Goal: Task Accomplishment & Management: Manage account settings

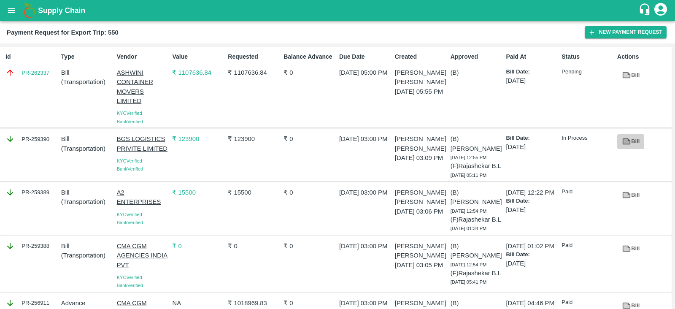
click at [630, 140] on link "Bill" at bounding box center [631, 141] width 27 height 15
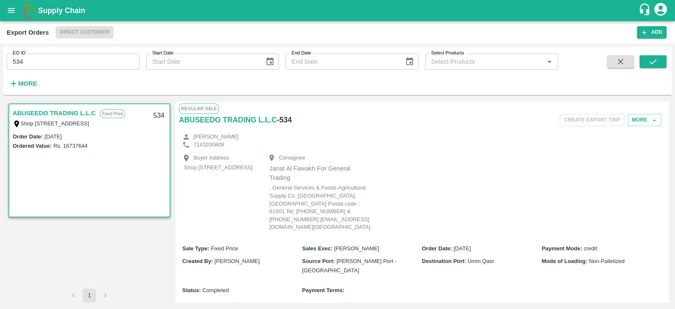
scroll to position [249, 0]
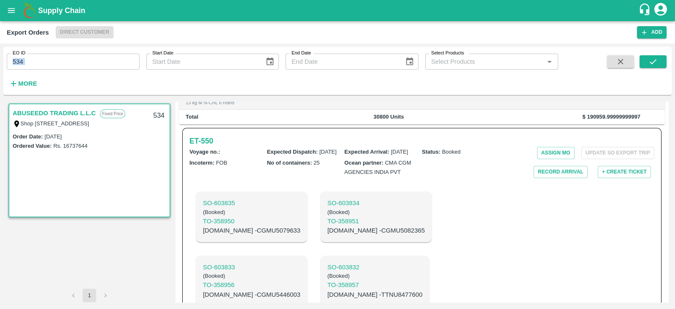
drag, startPoint x: 87, startPoint y: 70, endPoint x: 77, endPoint y: 62, distance: 12.3
click at [77, 62] on div "EO ID 534 EO ID Start Date Start Date End Date End Date Select Products Select …" at bounding box center [279, 69] width 558 height 44
click at [77, 62] on input "534" at bounding box center [73, 62] width 133 height 16
click at [652, 61] on icon "submit" at bounding box center [653, 61] width 9 height 9
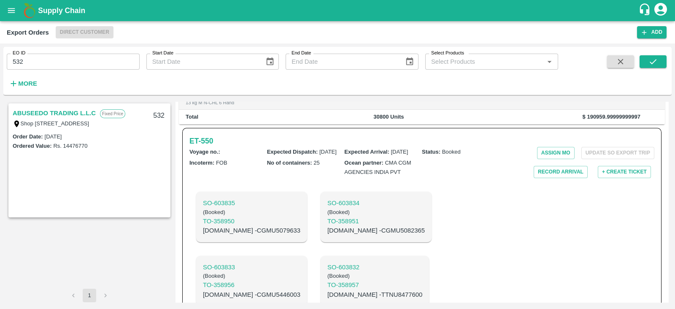
click at [76, 111] on link "ABUSEEDO TRADING L.L.C" at bounding box center [54, 113] width 83 height 11
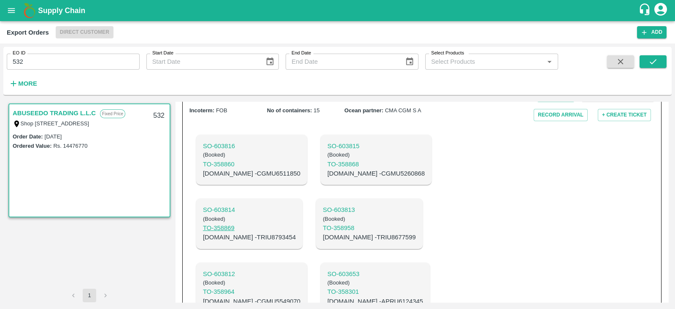
scroll to position [162, 0]
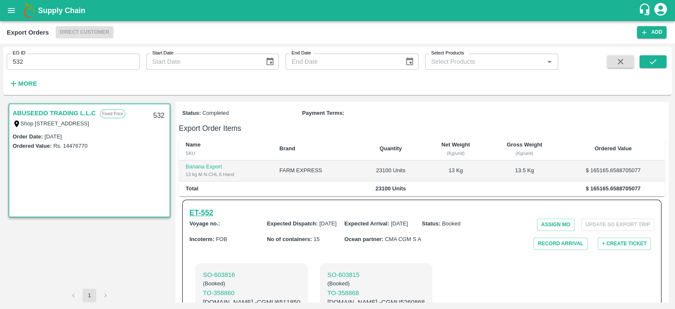
click at [210, 207] on h6 "ET- 552" at bounding box center [202, 213] width 24 height 12
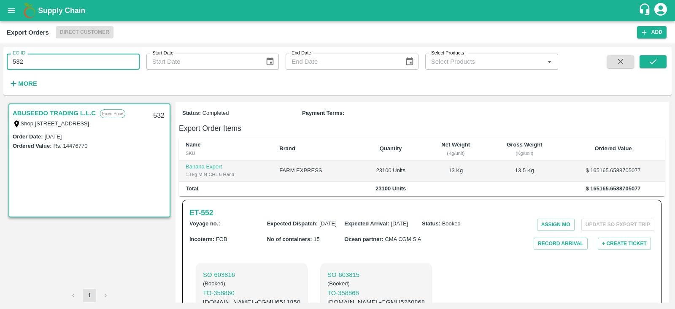
click at [72, 64] on input "532" at bounding box center [73, 62] width 133 height 16
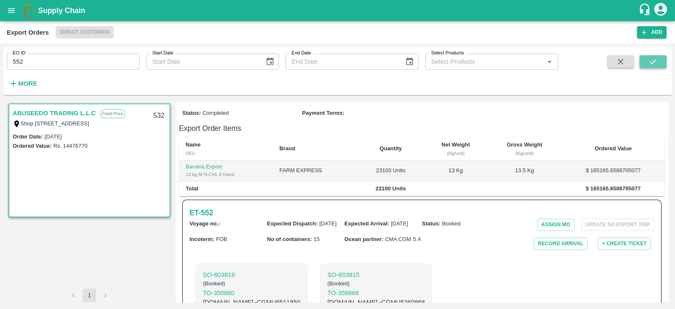
click at [658, 66] on button "submit" at bounding box center [653, 61] width 27 height 13
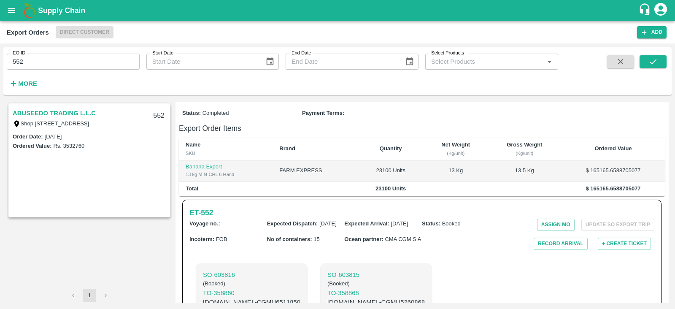
click at [74, 114] on link "ABUSEEDO TRADING L.L.C" at bounding box center [54, 113] width 83 height 11
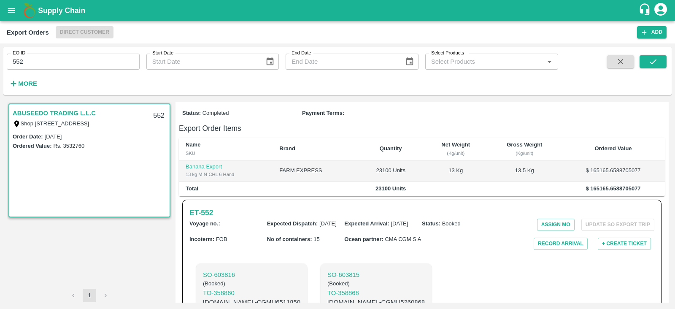
scroll to position [157, 0]
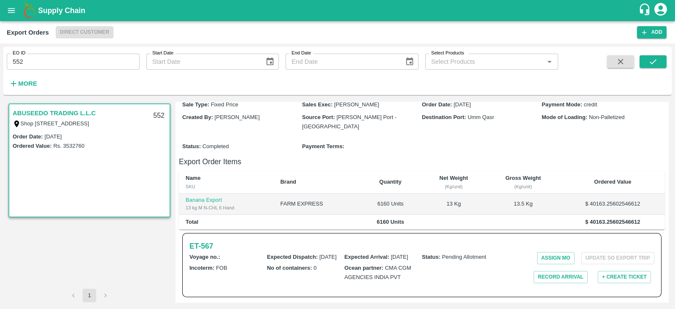
click at [74, 114] on link "ABUSEEDO TRADING L.L.C" at bounding box center [54, 113] width 83 height 11
click at [76, 64] on input "552" at bounding box center [73, 62] width 133 height 16
type input "550"
click at [661, 64] on button "submit" at bounding box center [653, 61] width 27 height 13
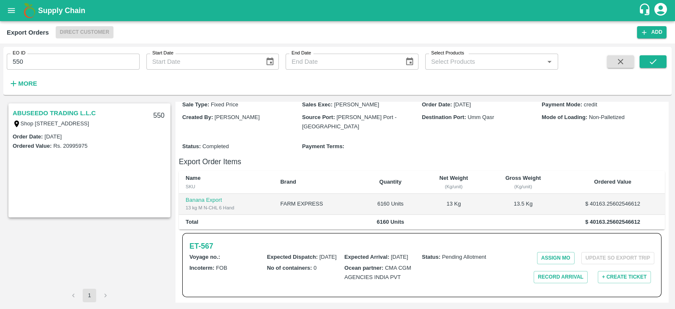
click at [70, 112] on link "ABUSEEDO TRADING L.L.C" at bounding box center [54, 113] width 83 height 11
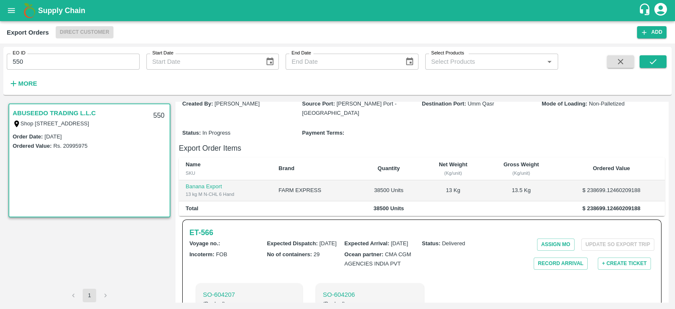
scroll to position [274, 0]
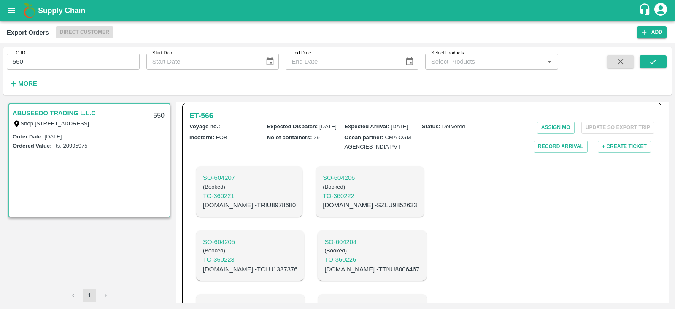
click at [209, 122] on h6 "ET- 566" at bounding box center [202, 116] width 24 height 12
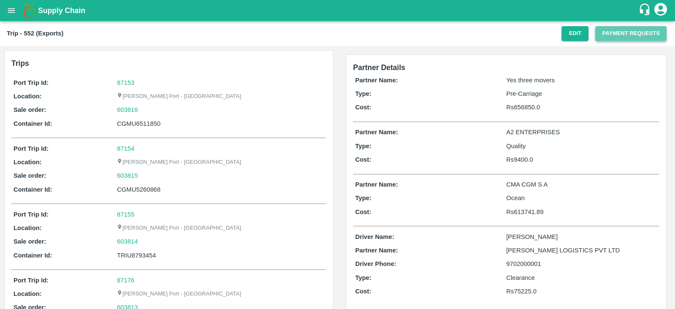
click at [610, 33] on button "Payment Requests" at bounding box center [631, 33] width 71 height 15
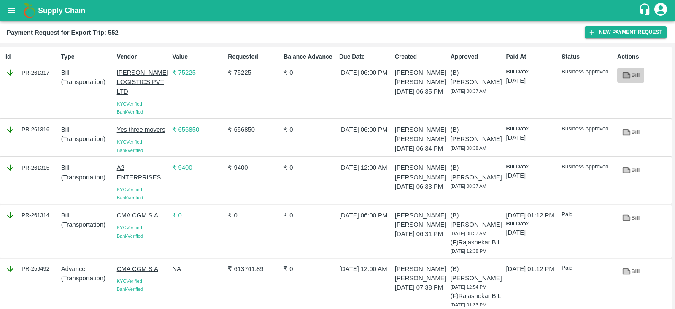
click at [626, 76] on icon at bounding box center [627, 75] width 6 height 5
click at [629, 173] on icon at bounding box center [627, 170] width 8 height 6
click at [627, 128] on icon at bounding box center [626, 131] width 9 height 9
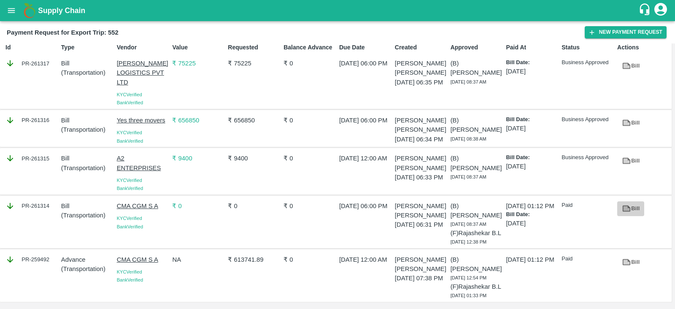
click at [627, 206] on icon at bounding box center [627, 208] width 6 height 5
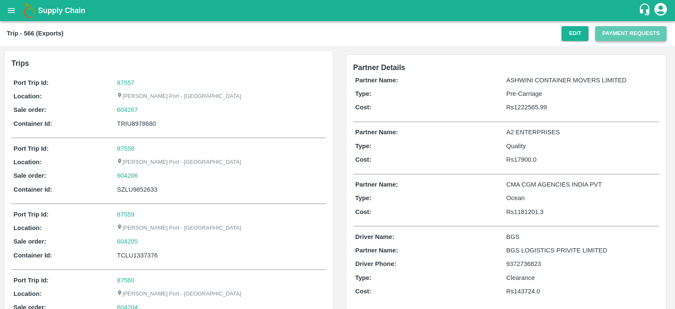
click at [625, 29] on button "Payment Requests" at bounding box center [631, 33] width 71 height 15
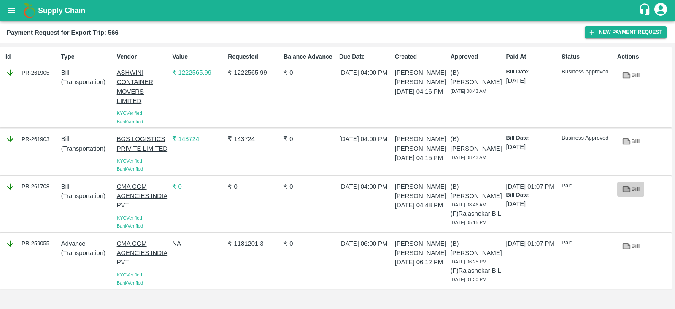
click at [625, 191] on icon at bounding box center [627, 189] width 6 height 5
click at [623, 144] on icon at bounding box center [627, 141] width 8 height 6
click at [622, 71] on icon at bounding box center [626, 74] width 9 height 9
click at [424, 118] on div "Created Sujay Lalaso Shende 26 Sep 2025, 04:16 PM" at bounding box center [420, 87] width 56 height 76
click at [14, 8] on icon "open drawer" at bounding box center [11, 10] width 7 height 5
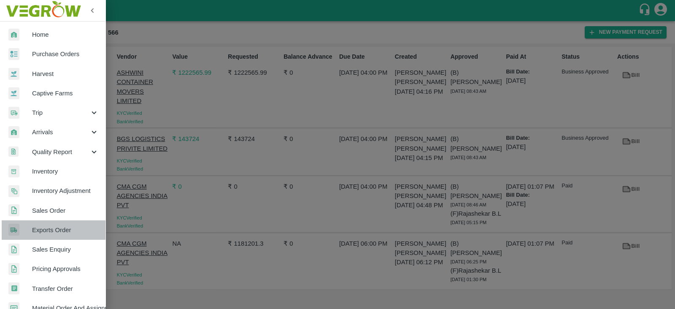
click at [68, 228] on span "Exports Order" at bounding box center [65, 229] width 67 height 9
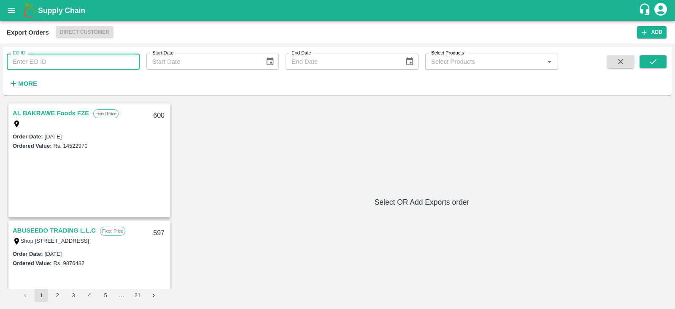
click at [97, 58] on input "EO ID" at bounding box center [73, 62] width 133 height 16
type input "557"
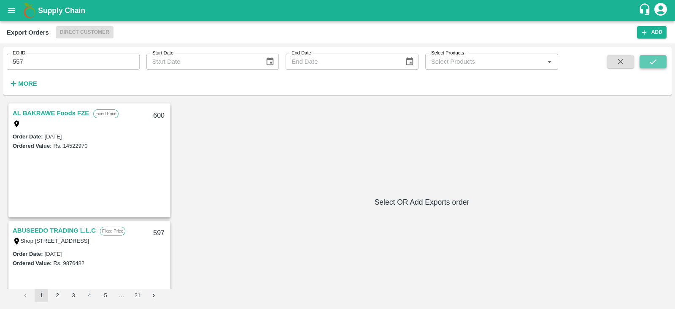
click at [643, 62] on button "submit" at bounding box center [653, 61] width 27 height 13
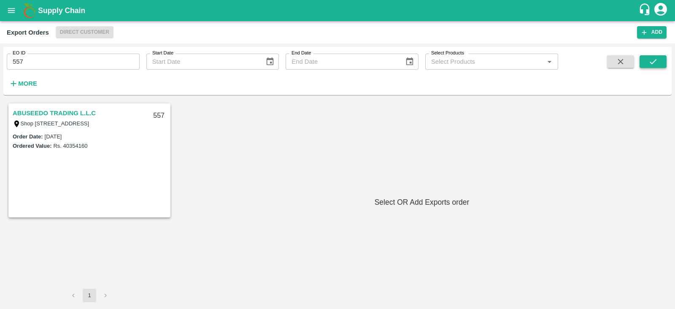
click at [643, 62] on button "submit" at bounding box center [653, 61] width 27 height 13
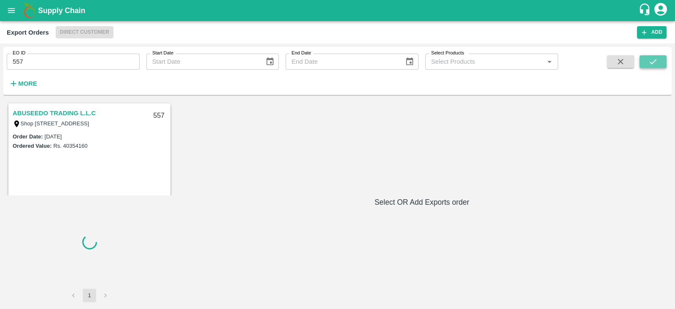
click at [643, 62] on button "submit" at bounding box center [653, 61] width 27 height 13
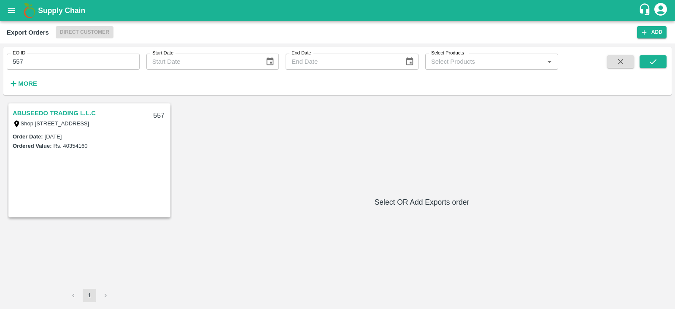
click at [74, 113] on link "ABUSEEDO TRADING L.L.C" at bounding box center [54, 113] width 83 height 11
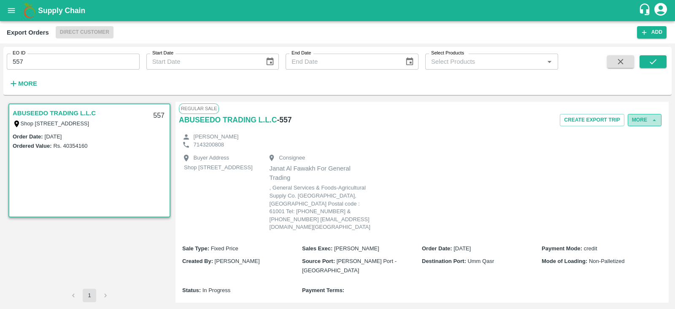
click at [645, 121] on button "More" at bounding box center [645, 120] width 34 height 12
click at [639, 163] on span "Edit" at bounding box center [645, 158] width 16 height 9
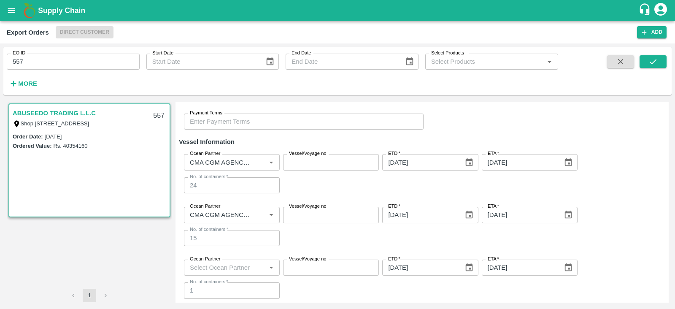
scroll to position [267, 0]
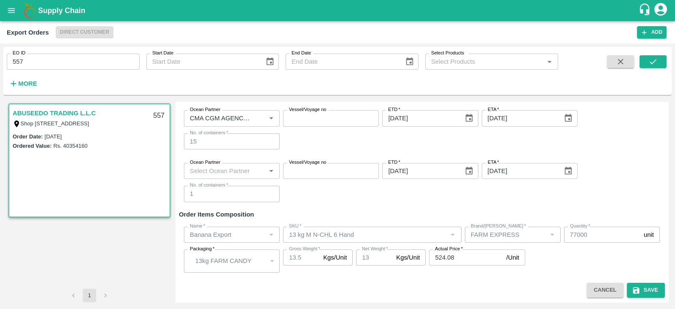
click at [225, 172] on input "Ocean Partner" at bounding box center [225, 170] width 77 height 11
type input "cma"
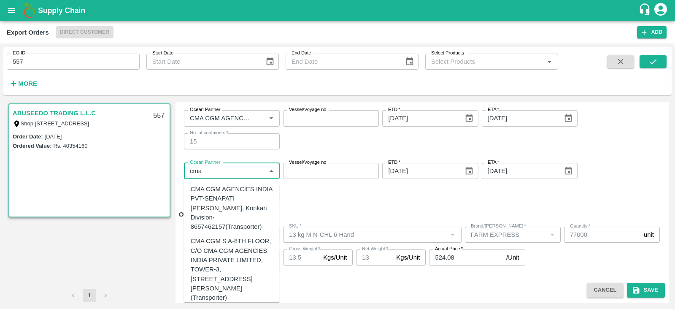
click at [210, 202] on div "CMA CGM AGENCIES INDIA PVT-SENAPATI BAPAT MARG, Konkan Division-8657462157(Tran…" at bounding box center [232, 207] width 82 height 47
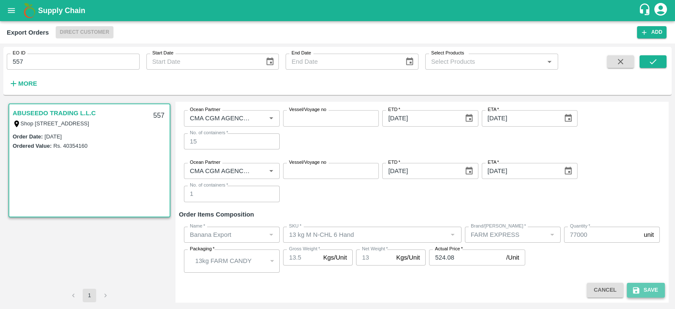
click at [642, 287] on button "Save" at bounding box center [646, 290] width 38 height 15
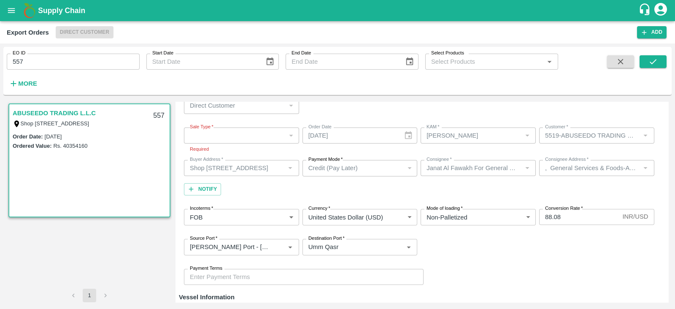
scroll to position [0, 0]
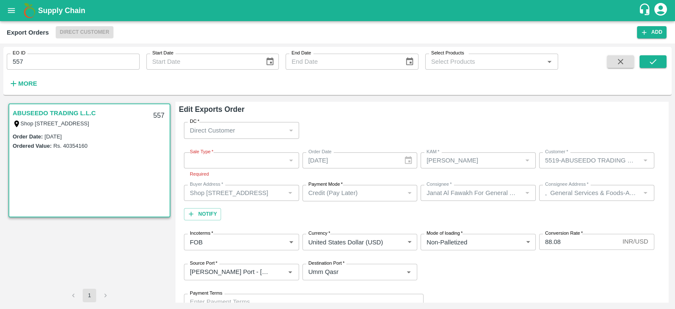
click at [195, 173] on p "Required" at bounding box center [241, 174] width 103 height 8
copy p "Required"
click at [193, 150] on label "Sale Type   *" at bounding box center [202, 152] width 24 height 7
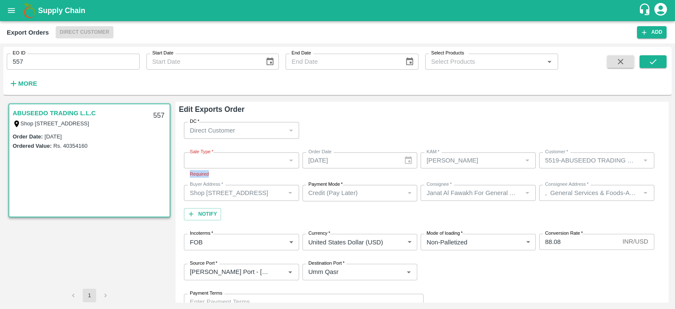
click at [193, 150] on label "Sale Type   *" at bounding box center [202, 152] width 24 height 7
drag, startPoint x: 190, startPoint y: 152, endPoint x: 215, endPoint y: 153, distance: 24.9
click at [215, 153] on div "Sale Type   * ​ Sale Type Required" at bounding box center [241, 165] width 115 height 26
click at [215, 153] on div "​" at bounding box center [241, 160] width 115 height 16
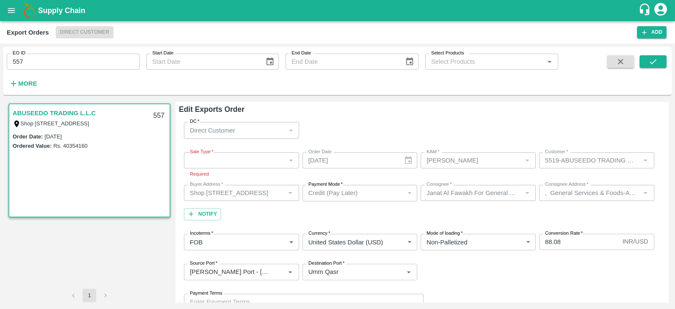
click at [98, 57] on input "557" at bounding box center [73, 62] width 133 height 16
type input "551"
click at [652, 66] on icon "submit" at bounding box center [653, 61] width 9 height 9
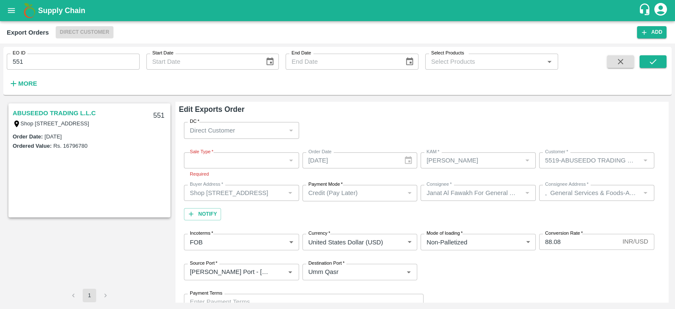
click at [78, 112] on link "ABUSEEDO TRADING L.L.C" at bounding box center [54, 113] width 83 height 11
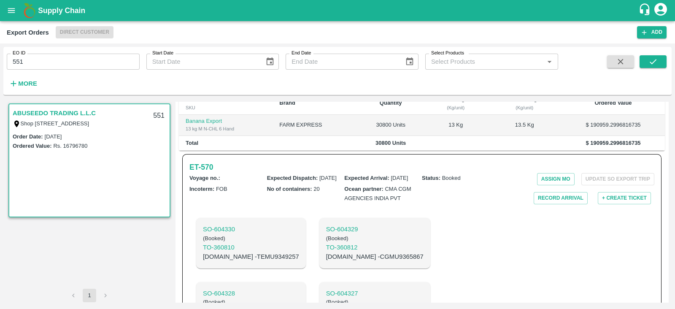
scroll to position [223, 0]
click at [341, 261] on p "C.No - CGMU9365867" at bounding box center [375, 256] width 98 height 9
copy p "CGMU9365867"
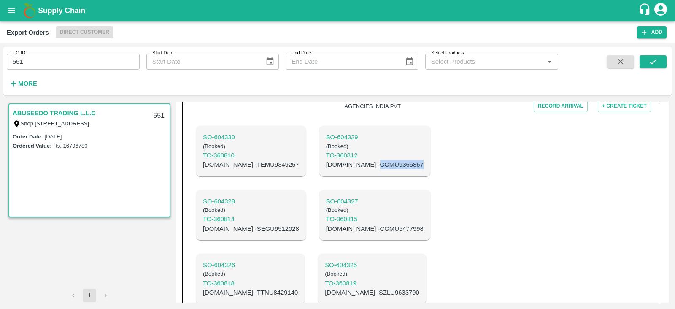
scroll to position [241, 0]
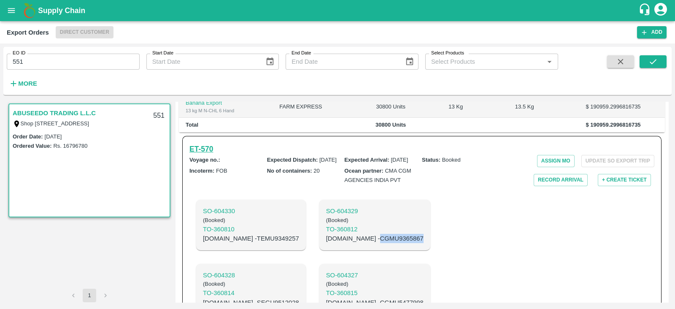
click at [211, 155] on h6 "ET- 570" at bounding box center [202, 149] width 24 height 12
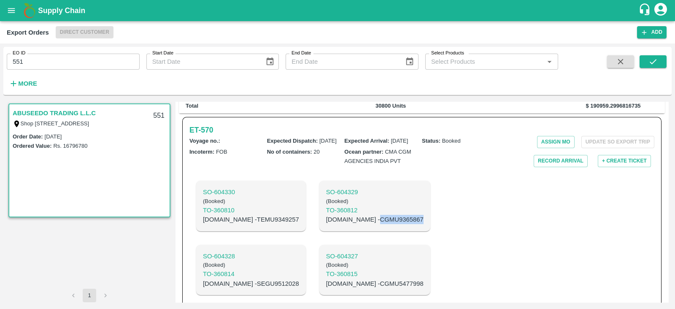
scroll to position [240, 0]
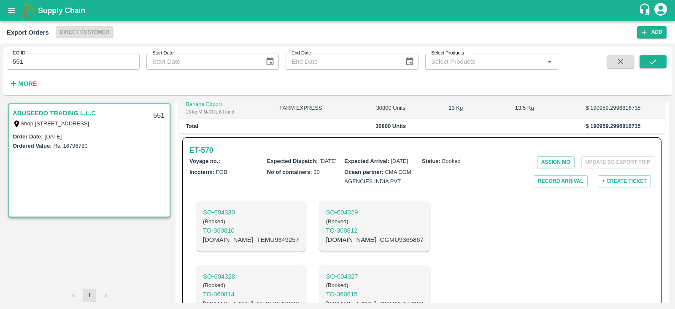
click at [63, 111] on link "ABUSEEDO TRADING L.L.C" at bounding box center [54, 113] width 83 height 11
click at [197, 156] on h6 "ET- 570" at bounding box center [202, 150] width 24 height 12
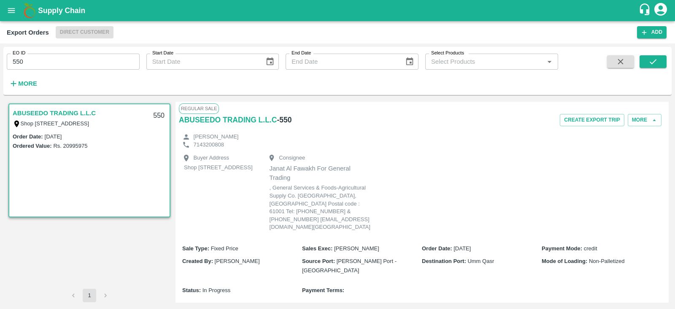
scroll to position [274, 0]
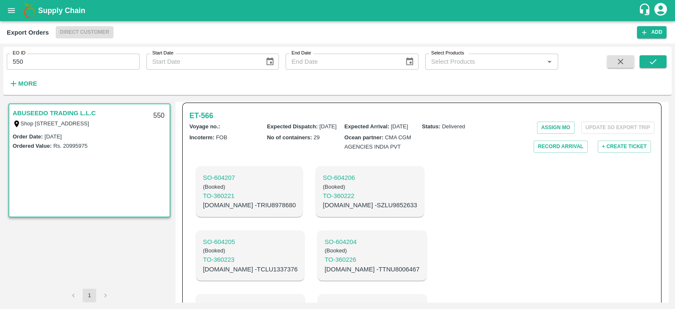
click at [60, 68] on input "550" at bounding box center [73, 62] width 133 height 16
type input "557"
click at [647, 62] on button "submit" at bounding box center [653, 61] width 27 height 13
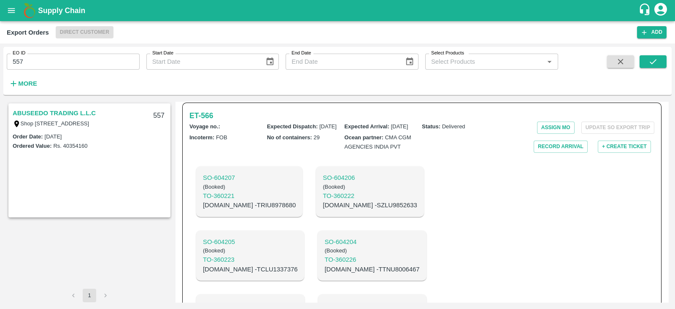
click at [89, 112] on link "ABUSEEDO TRADING L.L.C" at bounding box center [54, 113] width 83 height 11
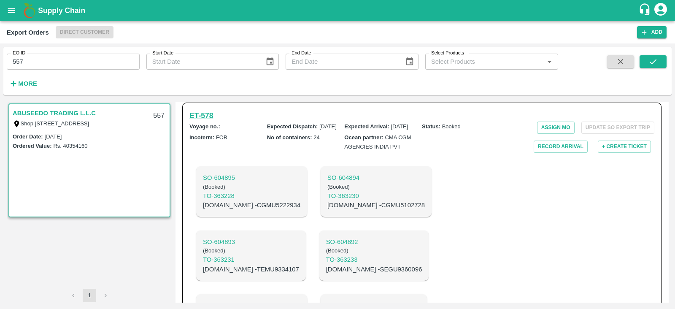
click at [205, 122] on h6 "ET- 578" at bounding box center [202, 116] width 24 height 12
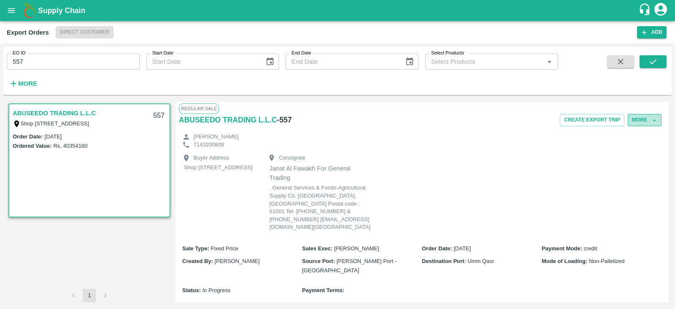
click at [642, 122] on button "More" at bounding box center [645, 120] width 34 height 12
click at [635, 157] on div at bounding box center [626, 158] width 24 height 9
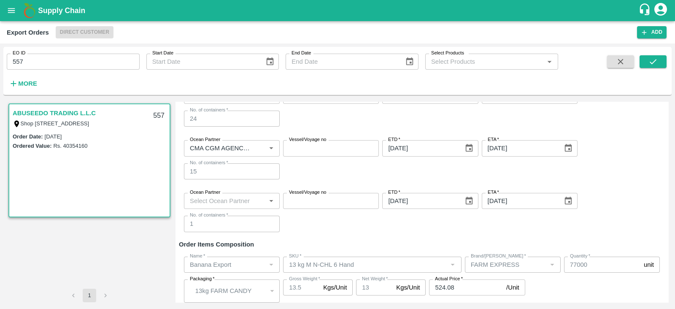
scroll to position [267, 0]
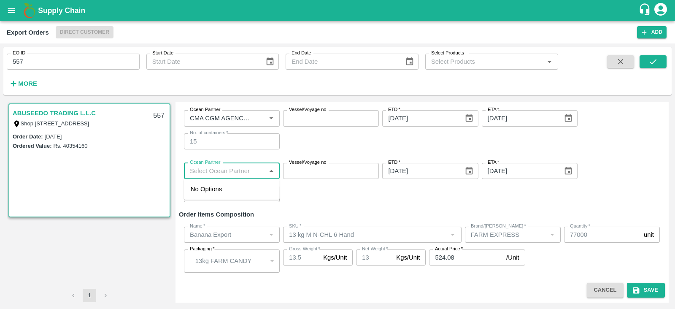
click at [258, 172] on input "Ocean Partner" at bounding box center [225, 170] width 77 height 11
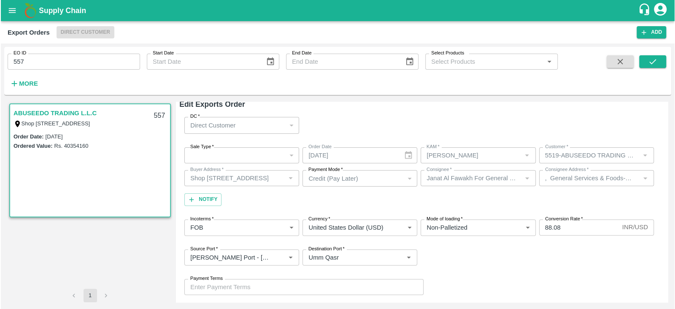
scroll to position [0, 0]
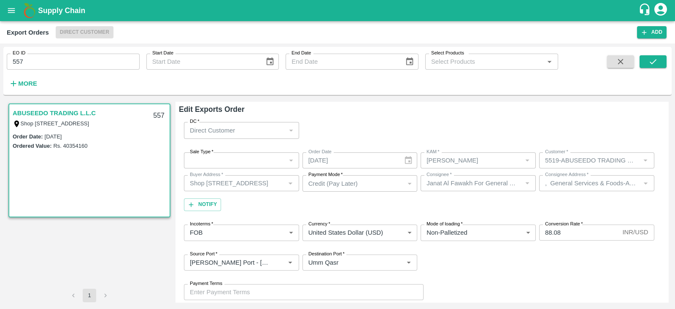
click at [245, 162] on div "​" at bounding box center [241, 160] width 115 height 16
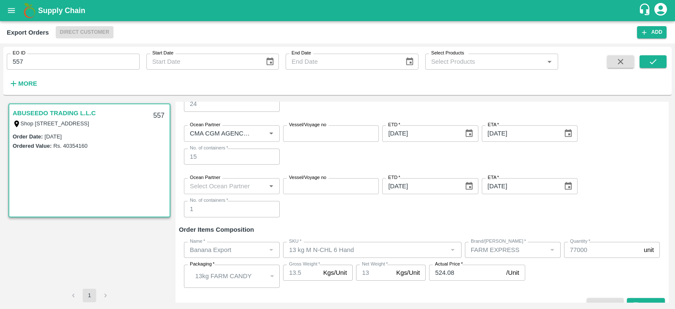
scroll to position [252, 0]
click at [261, 190] on input "Ocean Partner" at bounding box center [225, 186] width 77 height 11
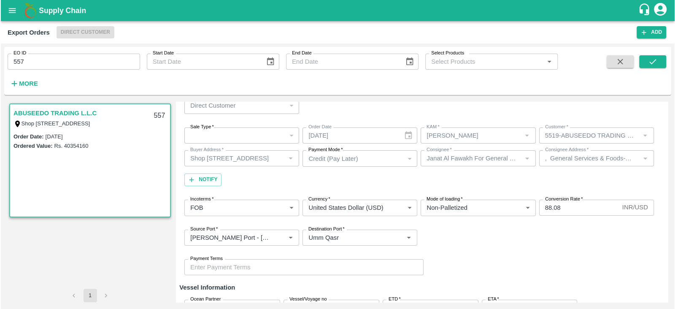
scroll to position [0, 0]
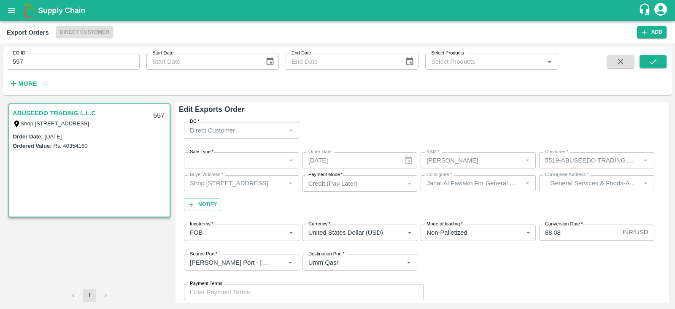
click at [277, 163] on div "​" at bounding box center [241, 160] width 115 height 16
click at [257, 162] on div "​" at bounding box center [241, 160] width 115 height 16
click at [238, 157] on div "​" at bounding box center [241, 160] width 115 height 16
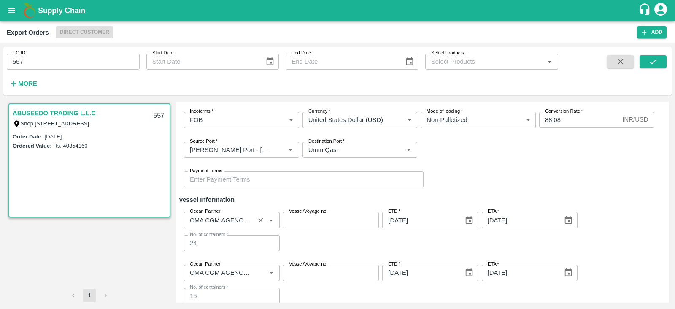
scroll to position [211, 0]
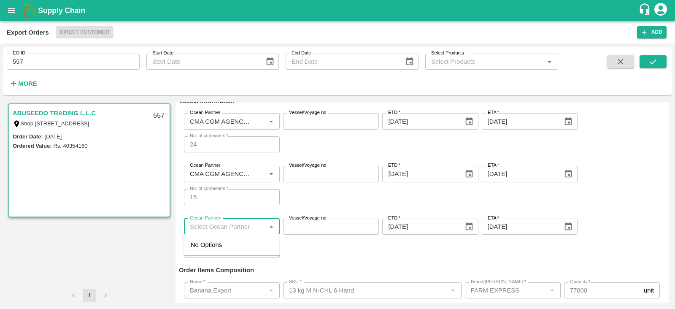
click at [253, 227] on input "Ocean Partner" at bounding box center [225, 226] width 77 height 11
click at [293, 248] on div "Ocean Partner Ocean Partner Vessel/Voyage no Vessel/Voyage no ETD   * 20/09/202…" at bounding box center [422, 240] width 486 height 53
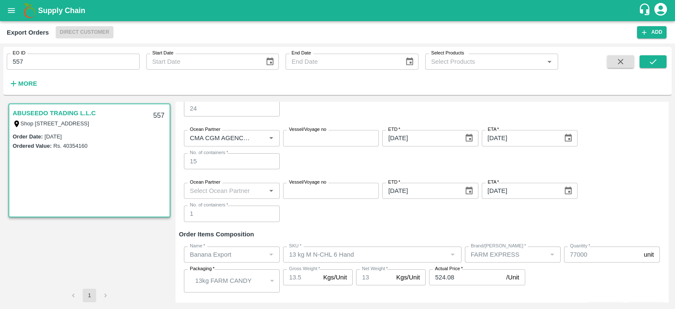
scroll to position [248, 0]
click at [241, 189] on input "Ocean Partner" at bounding box center [225, 190] width 77 height 11
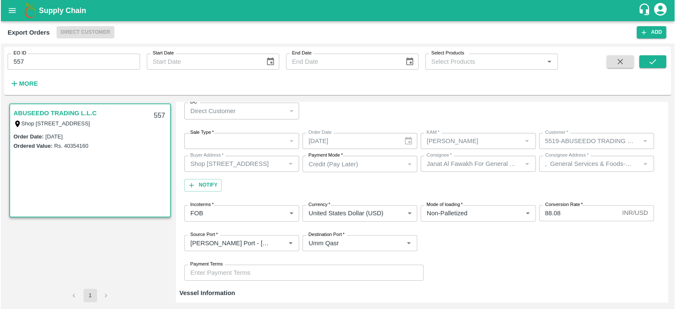
scroll to position [0, 0]
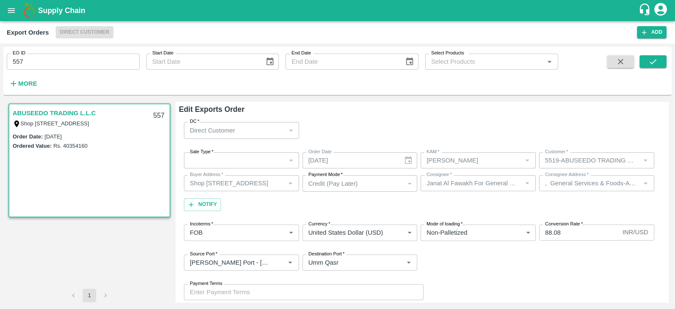
click at [241, 154] on div "​" at bounding box center [241, 160] width 115 height 16
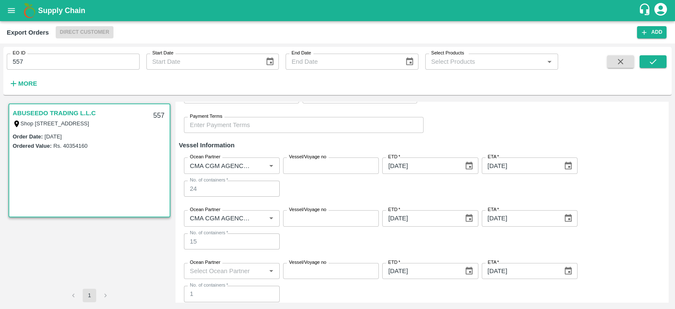
scroll to position [267, 0]
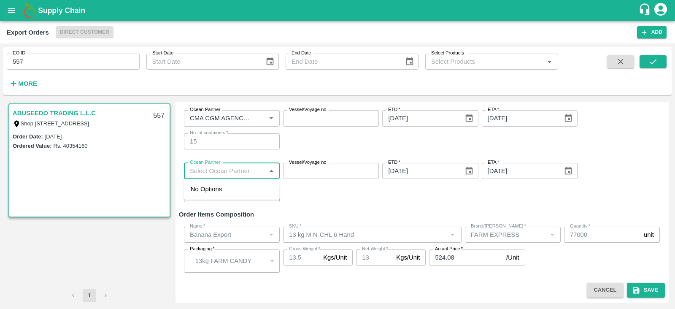
click at [228, 170] on input "Ocean Partner" at bounding box center [225, 170] width 77 height 11
type input "cma"
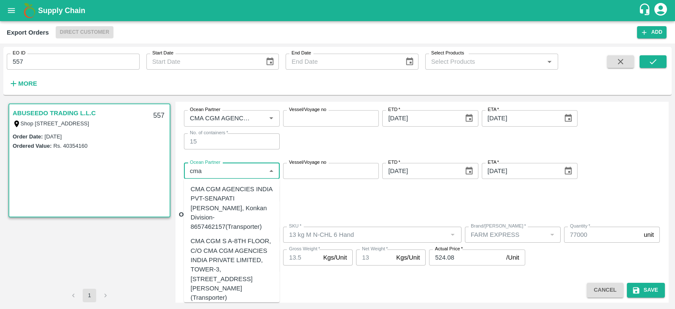
click at [226, 195] on div "CMA CGM AGENCIES INDIA PVT-SENAPATI BAPAT MARG, Konkan Division-8657462157(Tran…" at bounding box center [232, 207] width 82 height 47
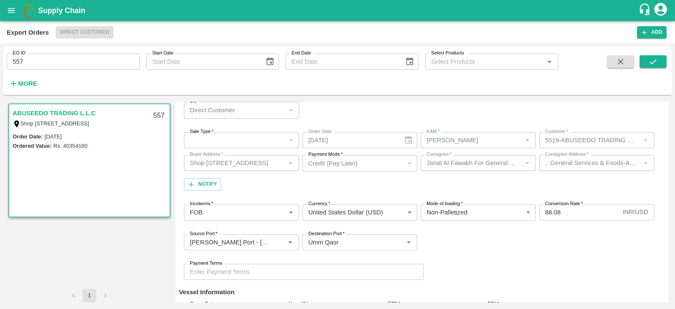
scroll to position [0, 0]
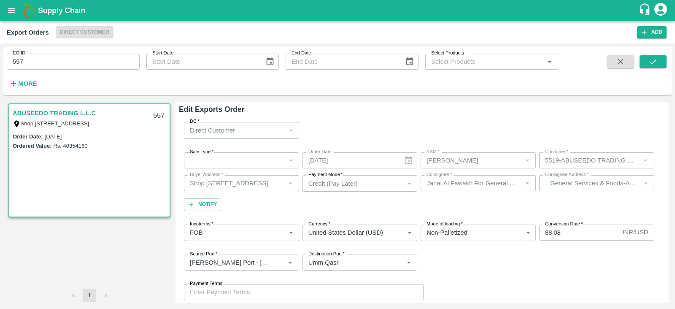
click at [275, 163] on div "​" at bounding box center [241, 160] width 115 height 16
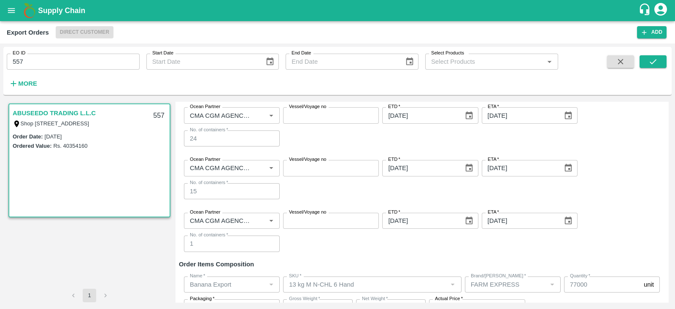
scroll to position [267, 0]
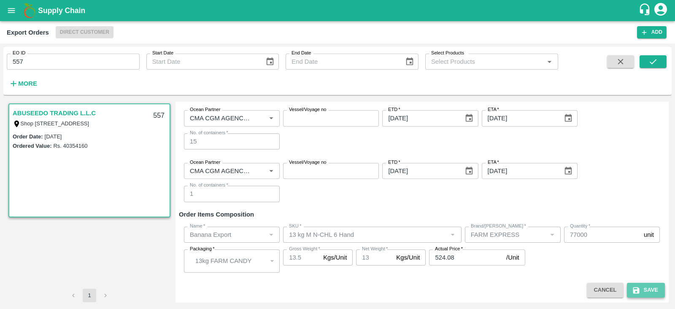
click at [650, 289] on button "Save" at bounding box center [646, 290] width 38 height 15
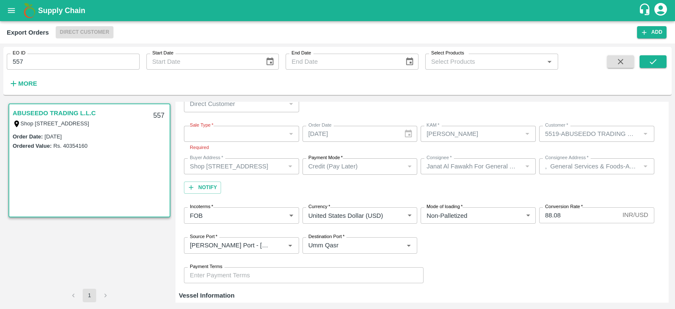
scroll to position [24, 0]
click at [599, 7] on h1 "Supply Chain" at bounding box center [338, 11] width 601 height 12
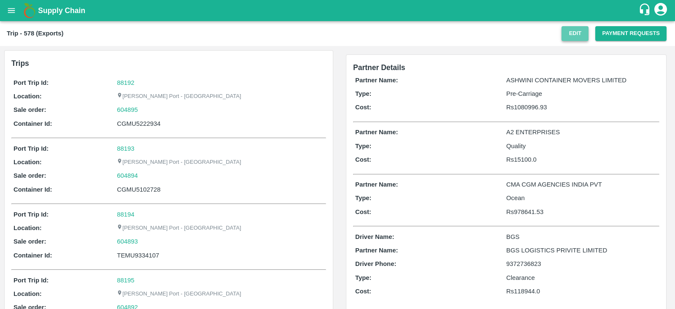
click at [580, 36] on button "Edit" at bounding box center [575, 33] width 27 height 15
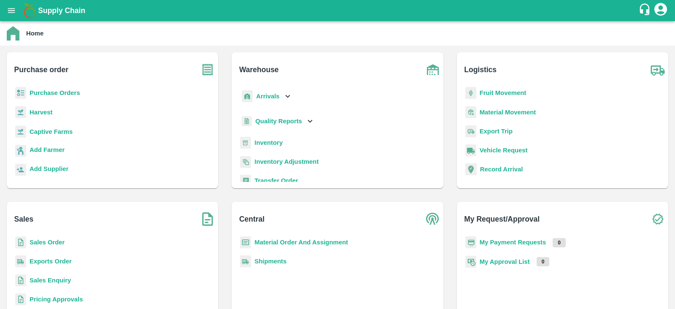
click at [492, 132] on b "Export Trip" at bounding box center [496, 131] width 33 height 7
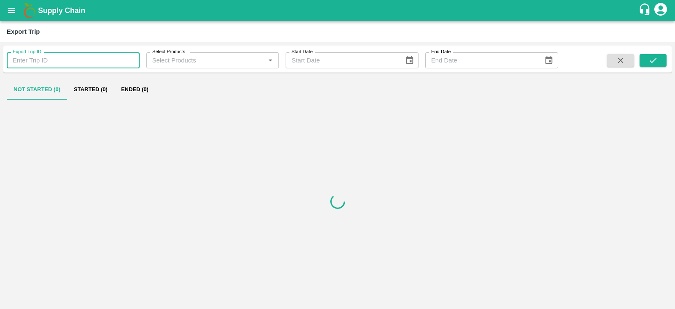
click at [43, 62] on input "Export Trip ID" at bounding box center [73, 60] width 133 height 16
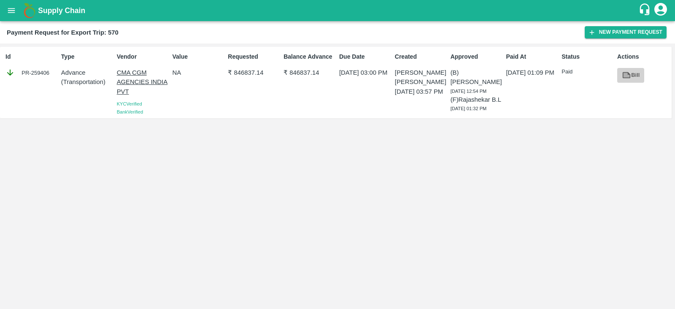
click at [631, 73] on icon at bounding box center [626, 74] width 9 height 9
click at [599, 30] on button "New Payment Request" at bounding box center [626, 32] width 82 height 12
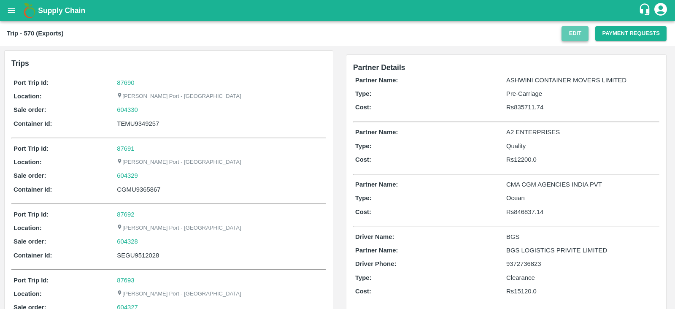
click at [578, 30] on button "Edit" at bounding box center [575, 33] width 27 height 15
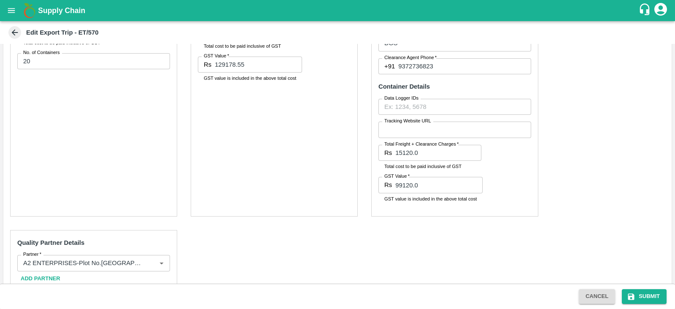
scroll to position [363, 0]
click at [434, 192] on input "99120.0" at bounding box center [439, 185] width 87 height 16
paste input "number"
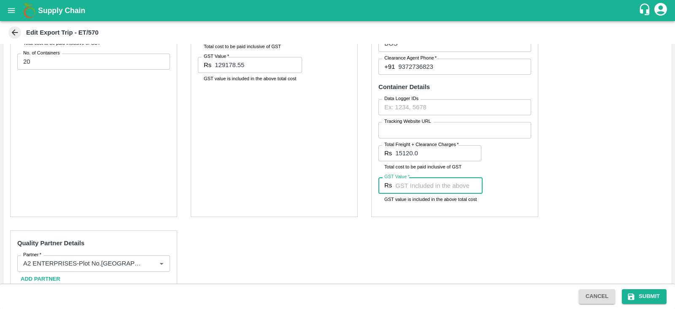
type input "99120.0"
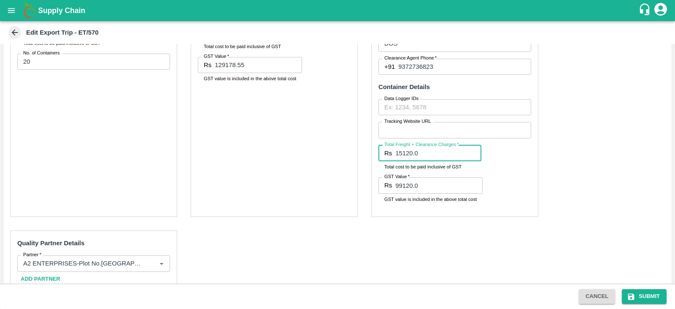
click at [439, 157] on input "15120.0" at bounding box center [439, 153] width 86 height 16
paste input "99"
type input "99120.0"
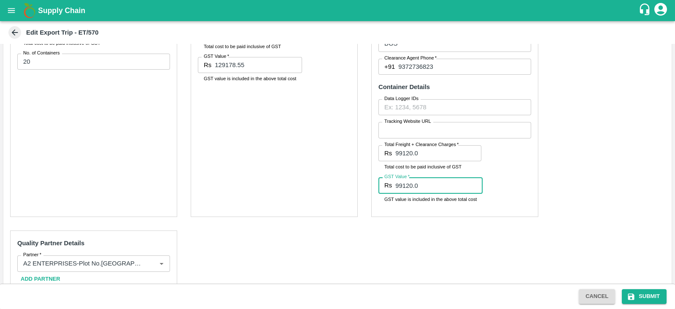
click at [403, 187] on input "99120.0" at bounding box center [439, 185] width 87 height 16
type input "15120.0"
click at [650, 301] on button "Submit" at bounding box center [644, 296] width 45 height 15
